Goal: Transaction & Acquisition: Purchase product/service

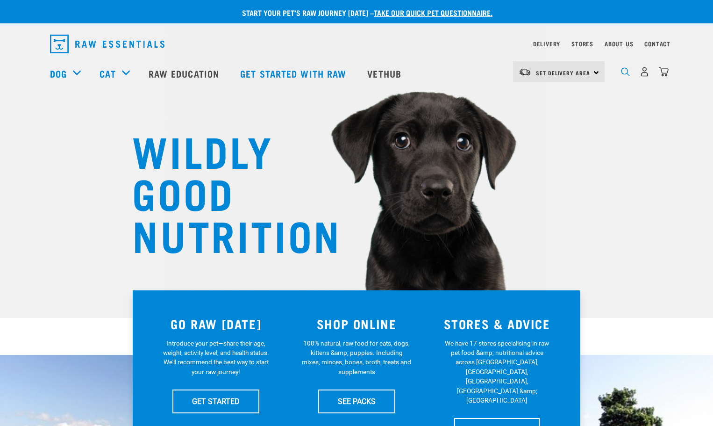
click at [623, 76] on img "dropdown navigation" at bounding box center [625, 71] width 9 height 9
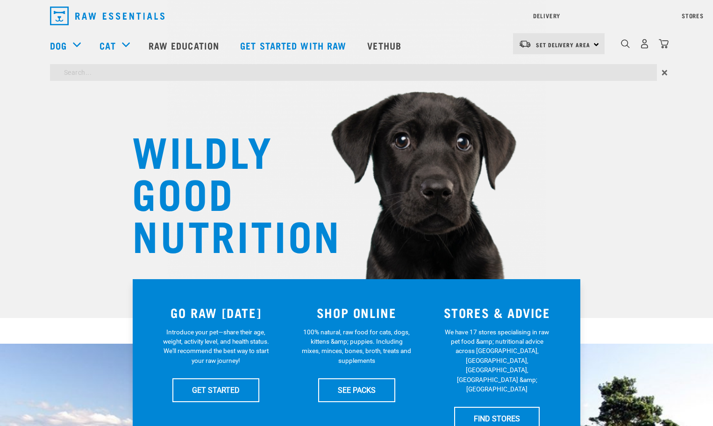
type input "bone broth"
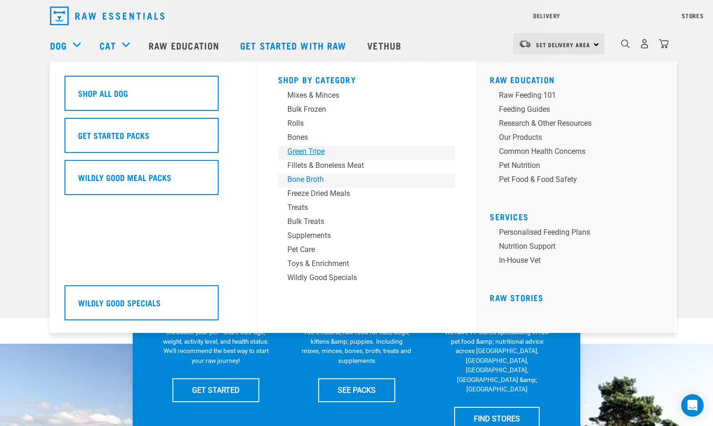
click at [312, 179] on div "Shop By Category Mixes & Minces Bulk Frozen Rolls Bones Green Tripe Bone Broth …" at bounding box center [367, 197] width 189 height 271
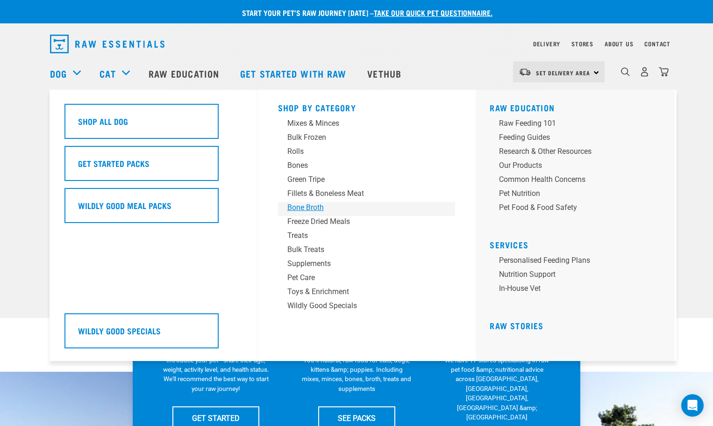
click at [304, 206] on div "Bone Broth" at bounding box center [360, 207] width 146 height 11
click at [313, 205] on div "Bone Broth" at bounding box center [360, 207] width 146 height 11
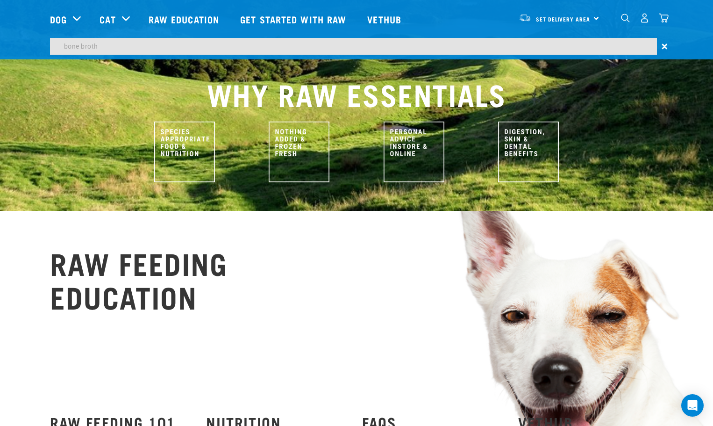
scroll to position [514, 0]
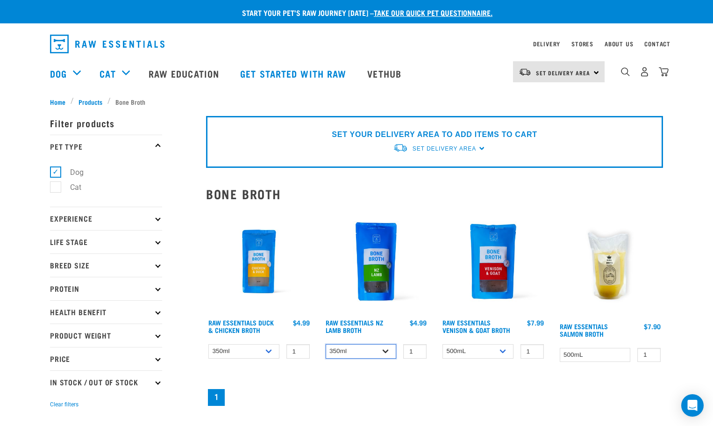
click at [392, 352] on select "350ml Bulk (40 pack)" at bounding box center [361, 351] width 71 height 14
click at [435, 398] on nav "1" at bounding box center [434, 397] width 457 height 21
